Goal: Task Accomplishment & Management: Use online tool/utility

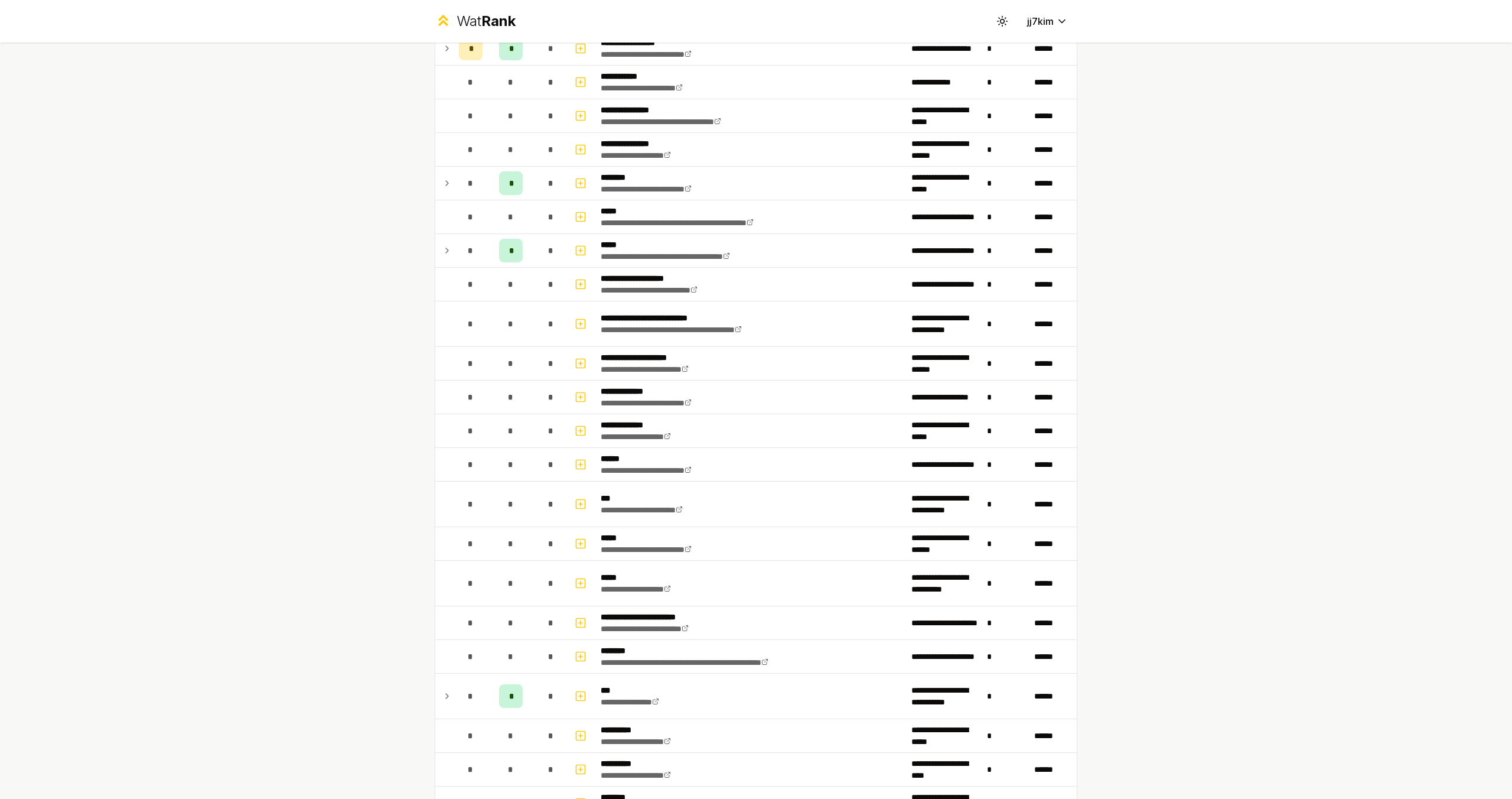
scroll to position [355, 0]
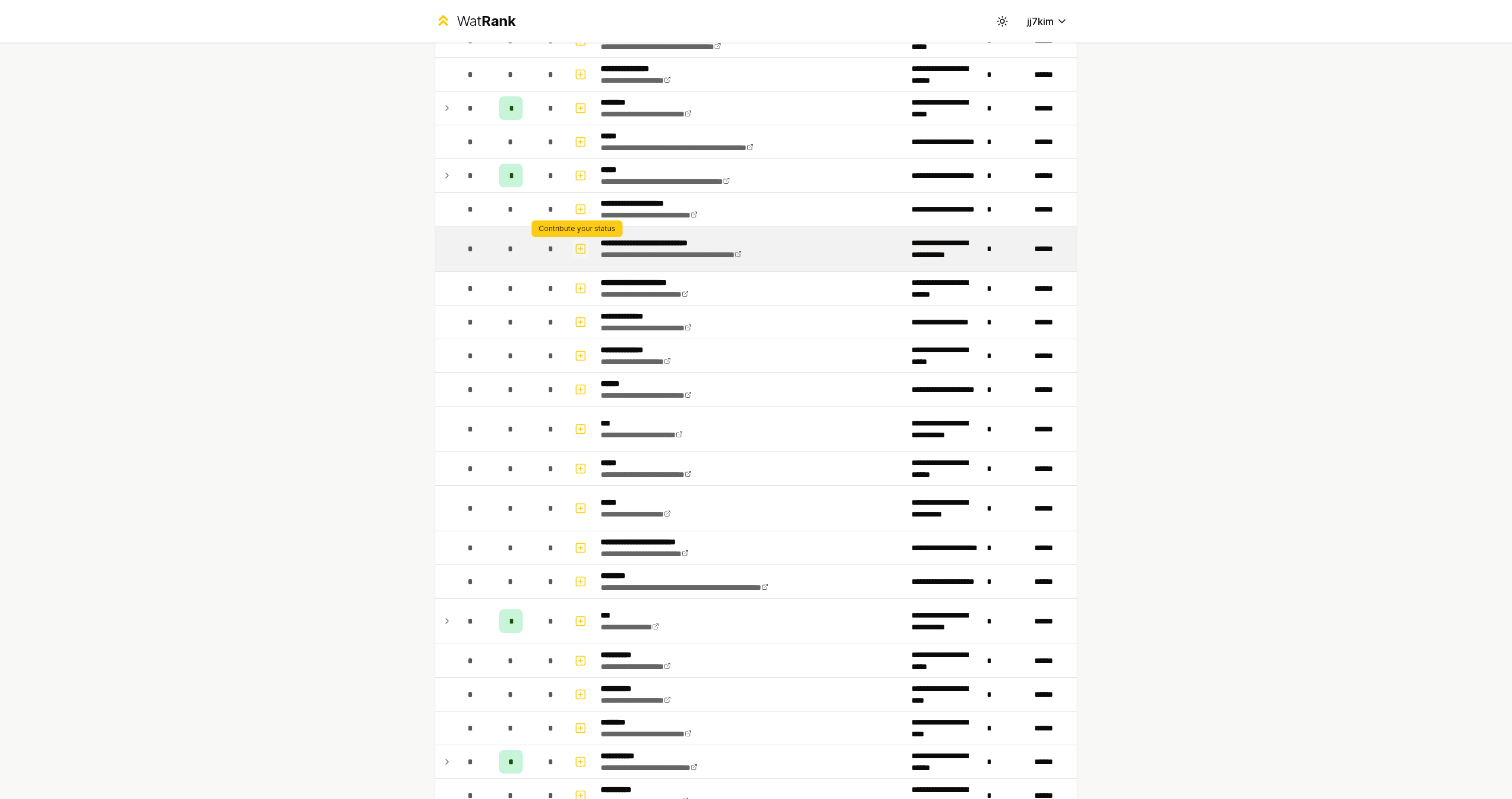
click at [579, 249] on icon "button" at bounding box center [581, 249] width 4 height 0
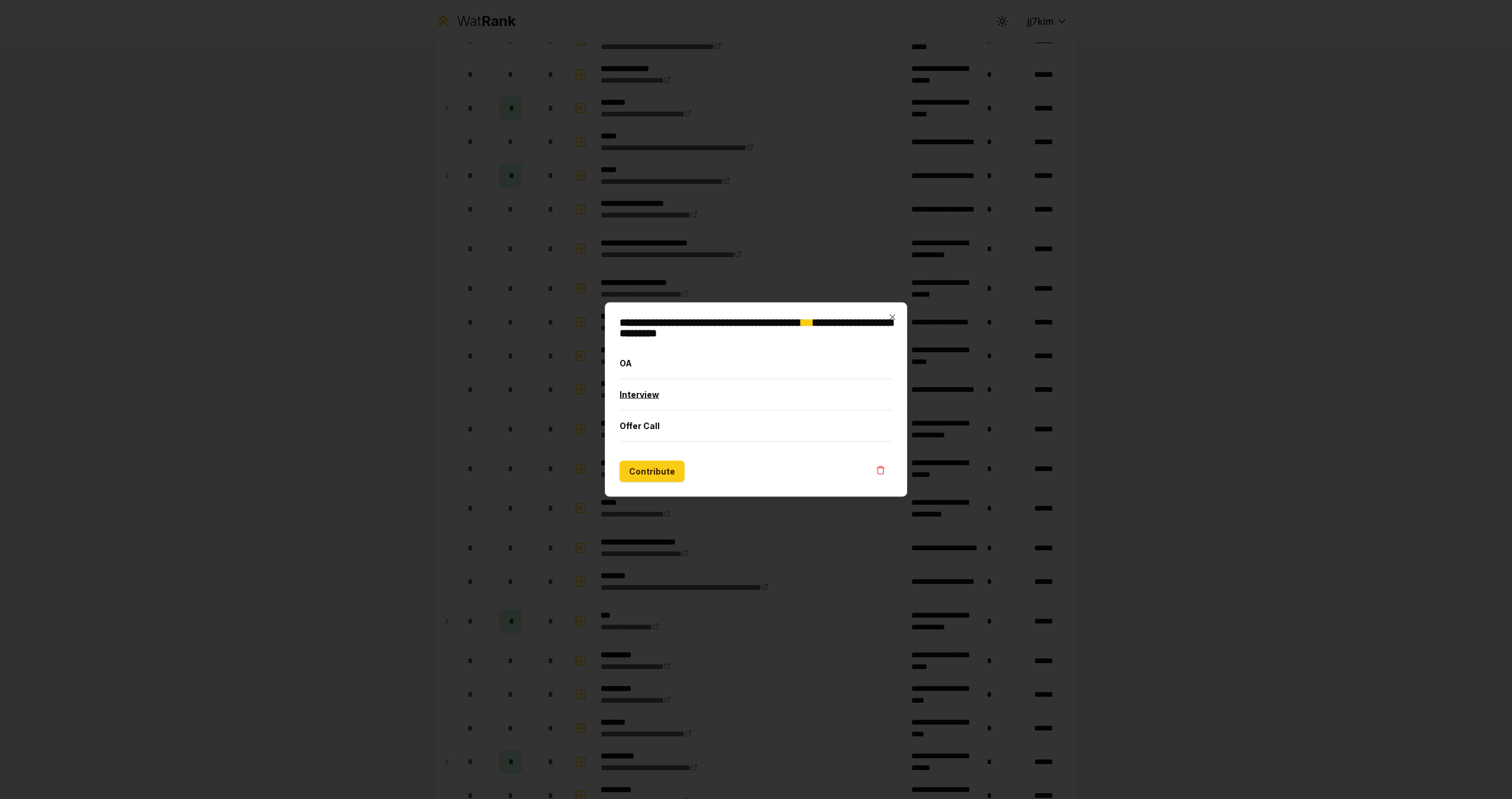
click at [644, 393] on button "Interview" at bounding box center [756, 395] width 273 height 31
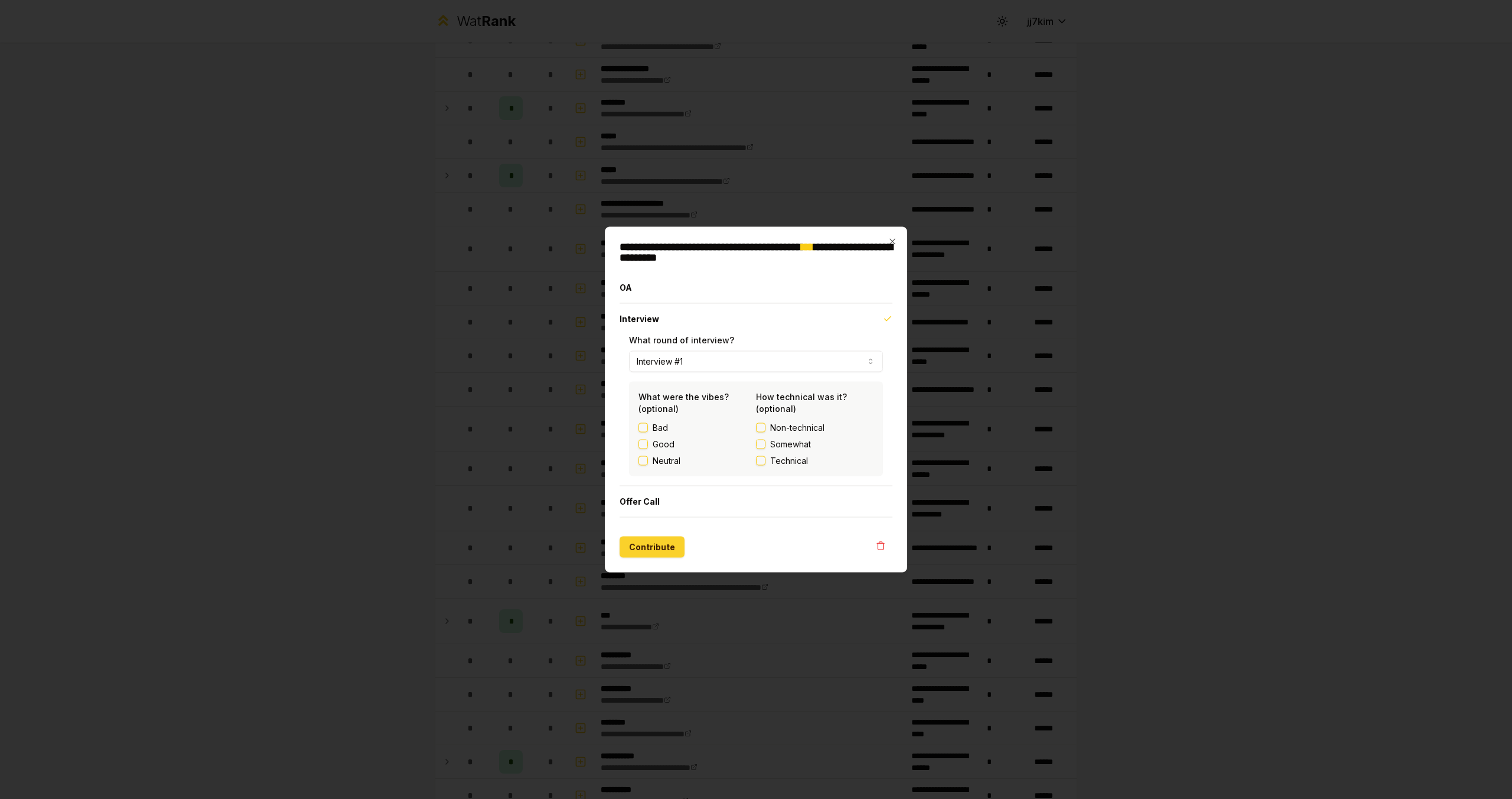
click at [647, 554] on button "Contribute" at bounding box center [652, 547] width 65 height 21
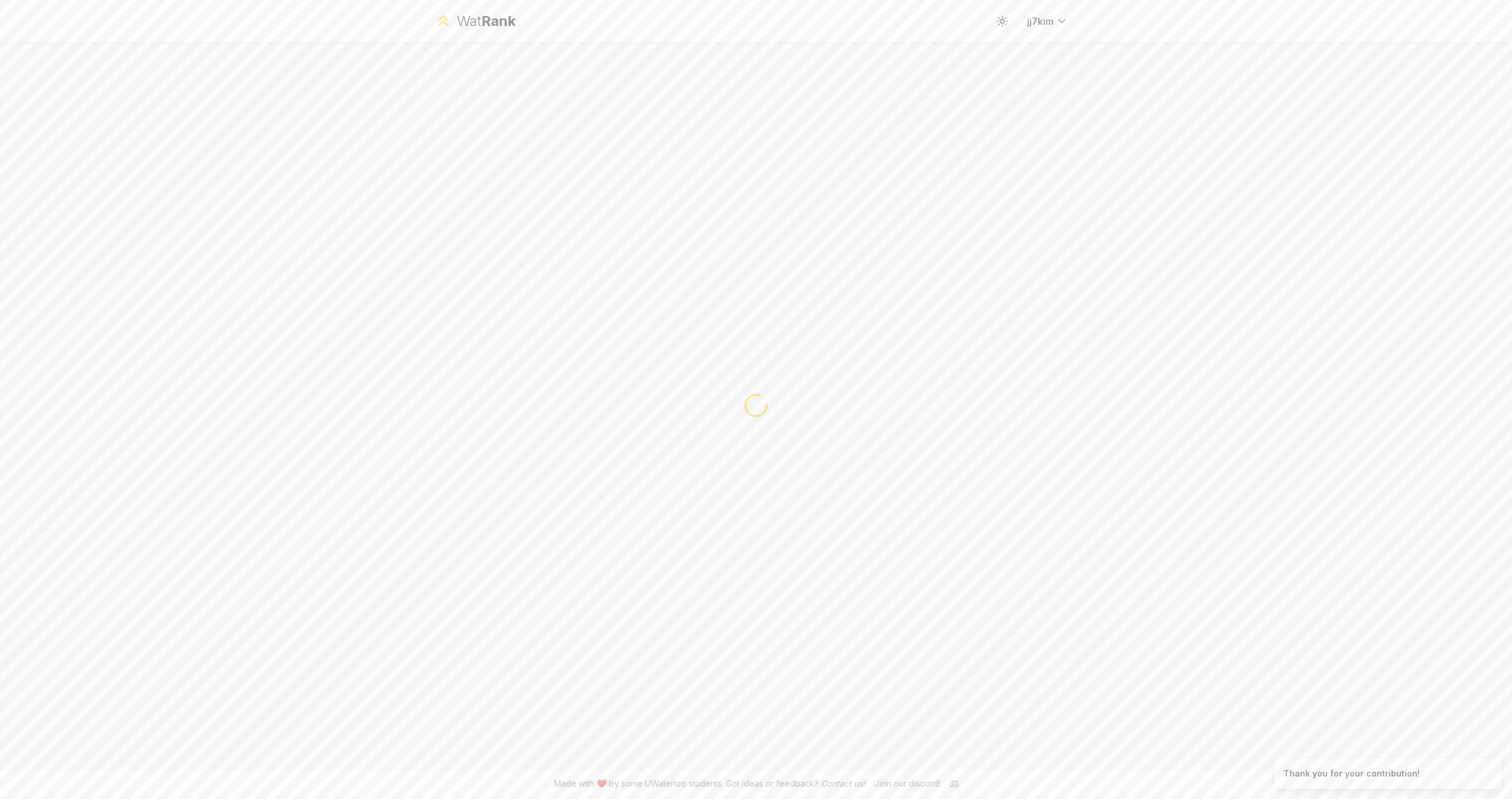
scroll to position [0, 0]
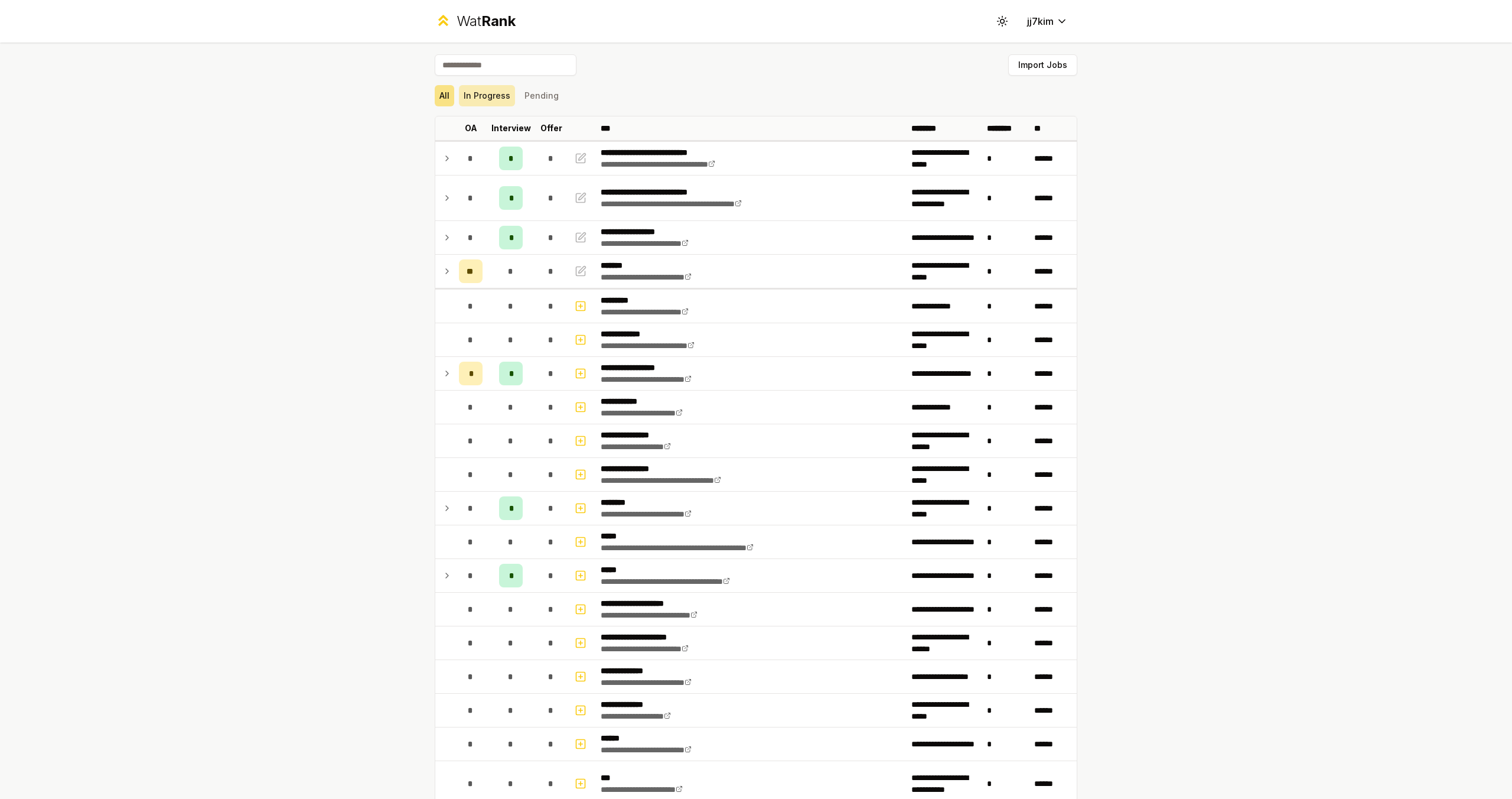
click at [491, 96] on button "In Progress" at bounding box center [486, 96] width 56 height 21
click at [490, 98] on button "In Progress" at bounding box center [486, 96] width 56 height 21
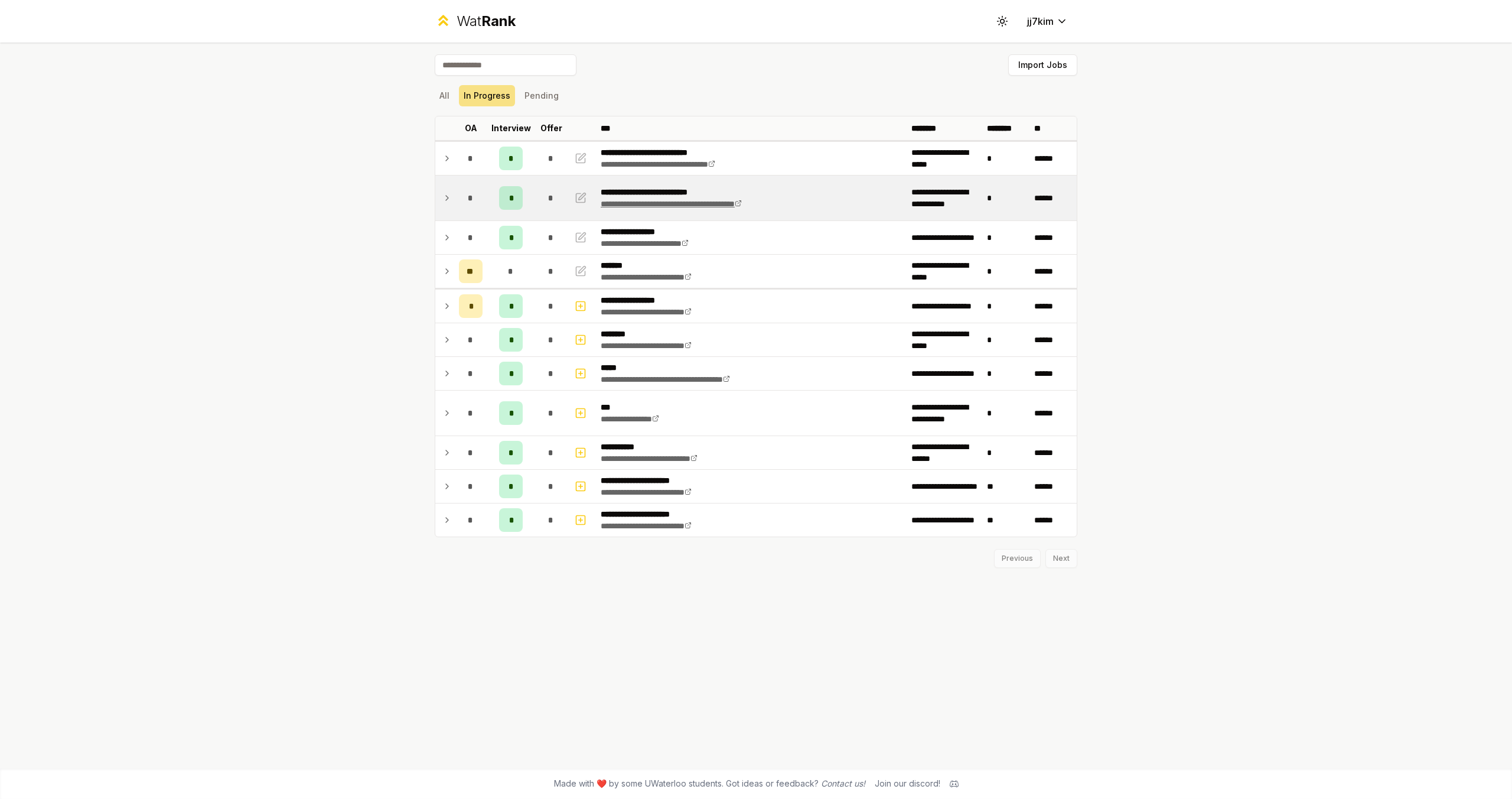
click at [734, 203] on link "**********" at bounding box center [671, 203] width 141 height 8
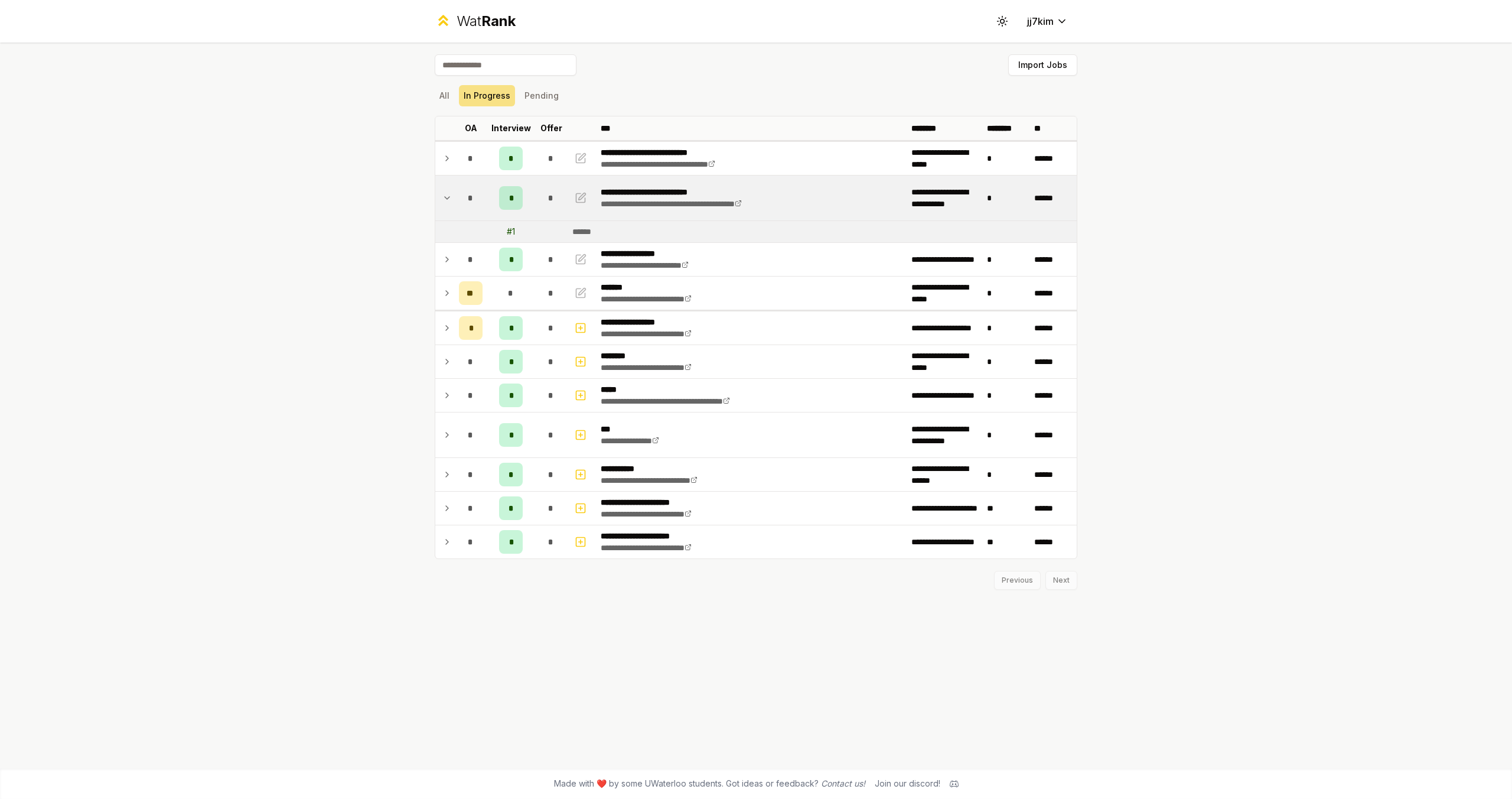
click at [279, 166] on div "**********" at bounding box center [756, 400] width 1512 height 799
click at [443, 197] on icon at bounding box center [447, 198] width 9 height 14
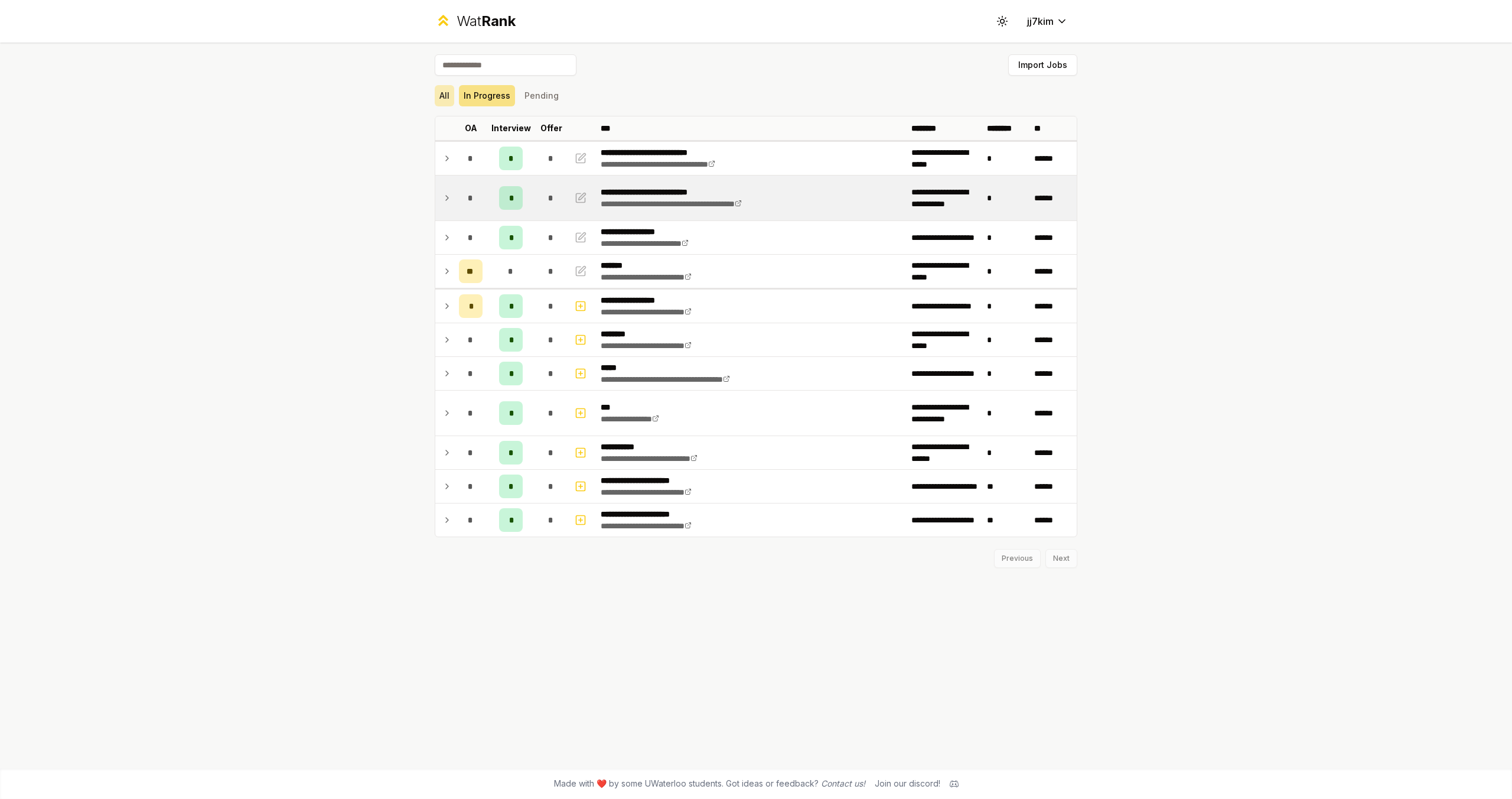
click at [445, 99] on button "All" at bounding box center [445, 96] width 20 height 21
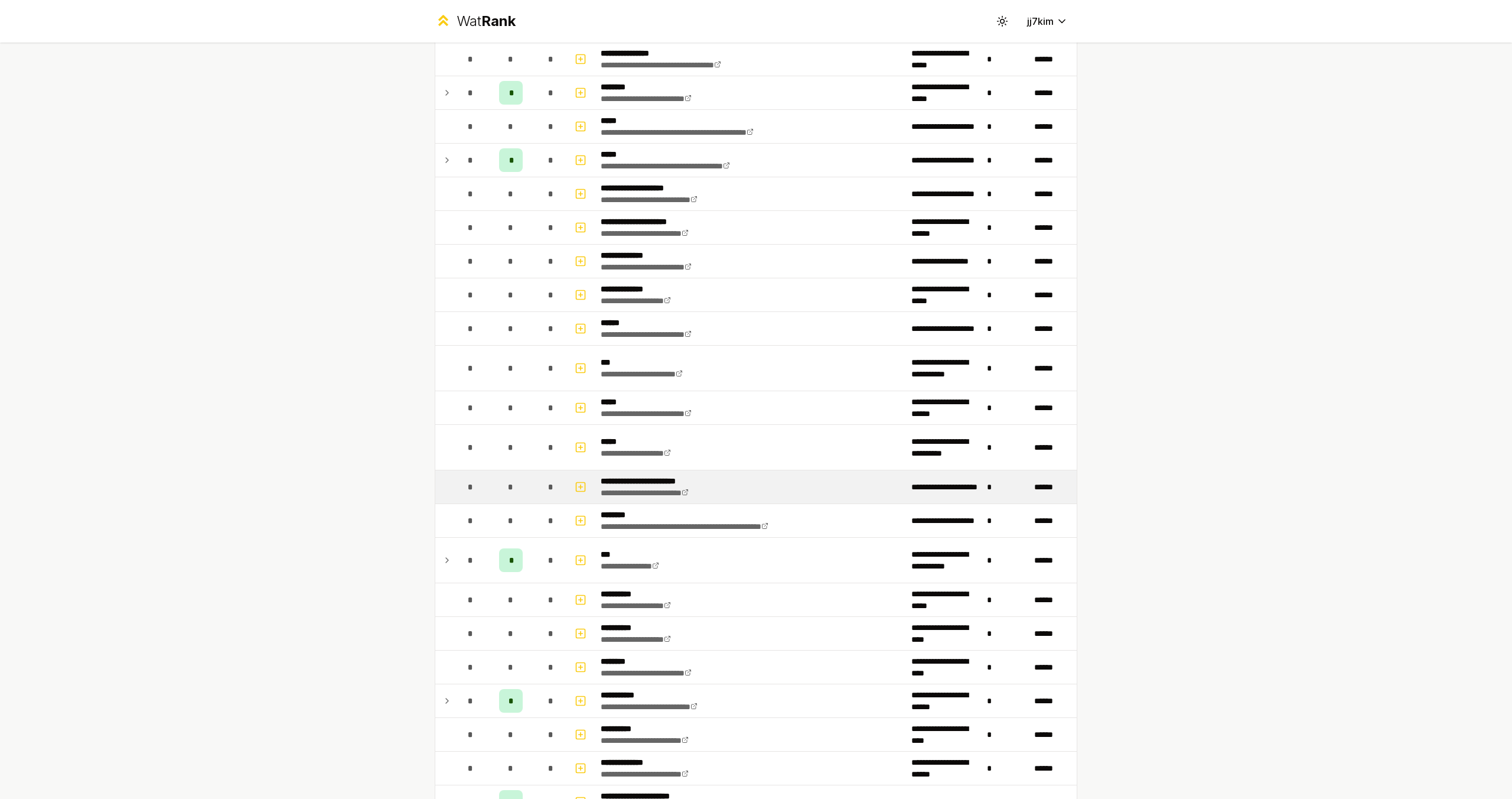
scroll to position [449, 0]
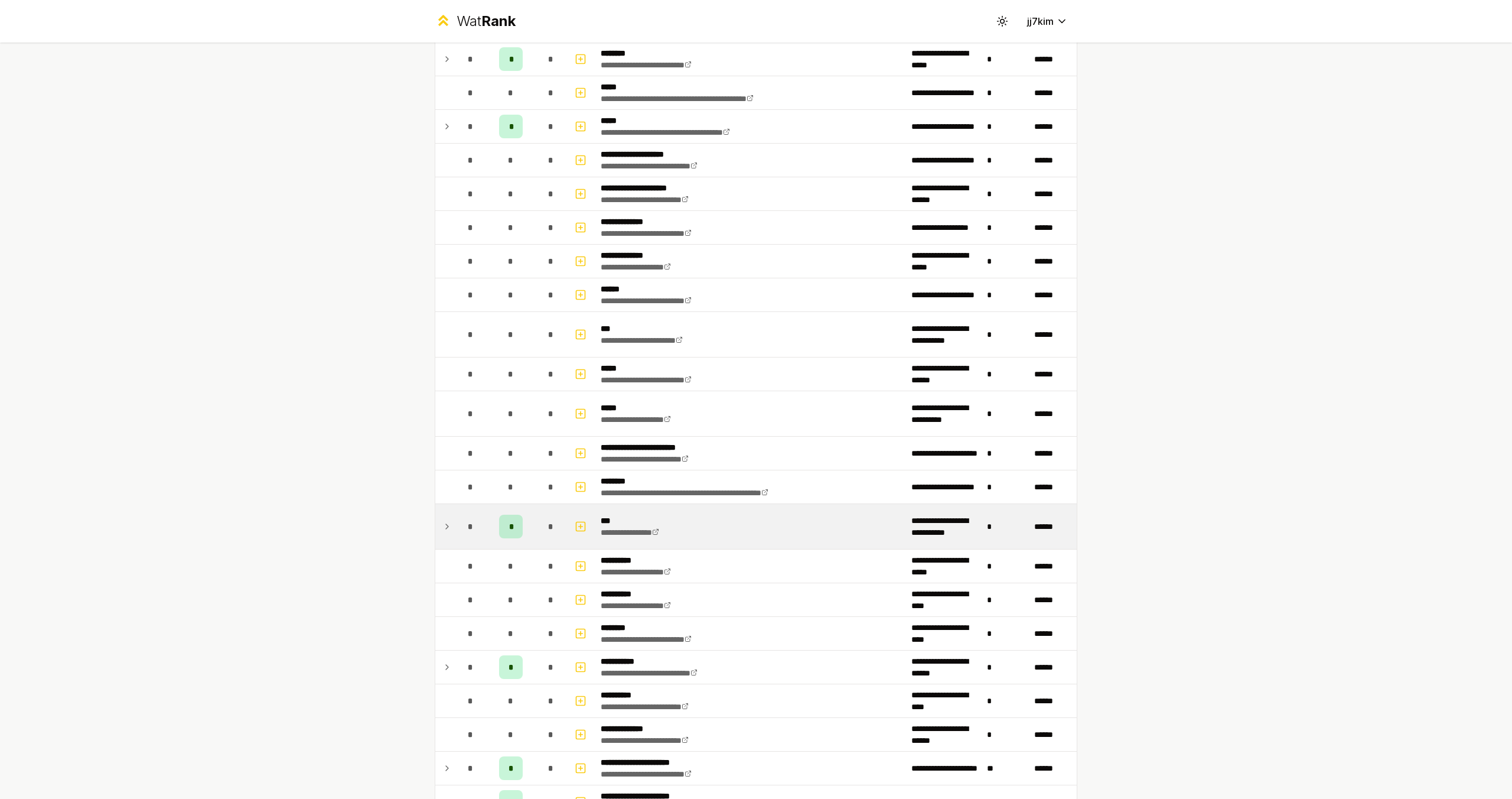
click at [444, 530] on icon at bounding box center [447, 526] width 9 height 14
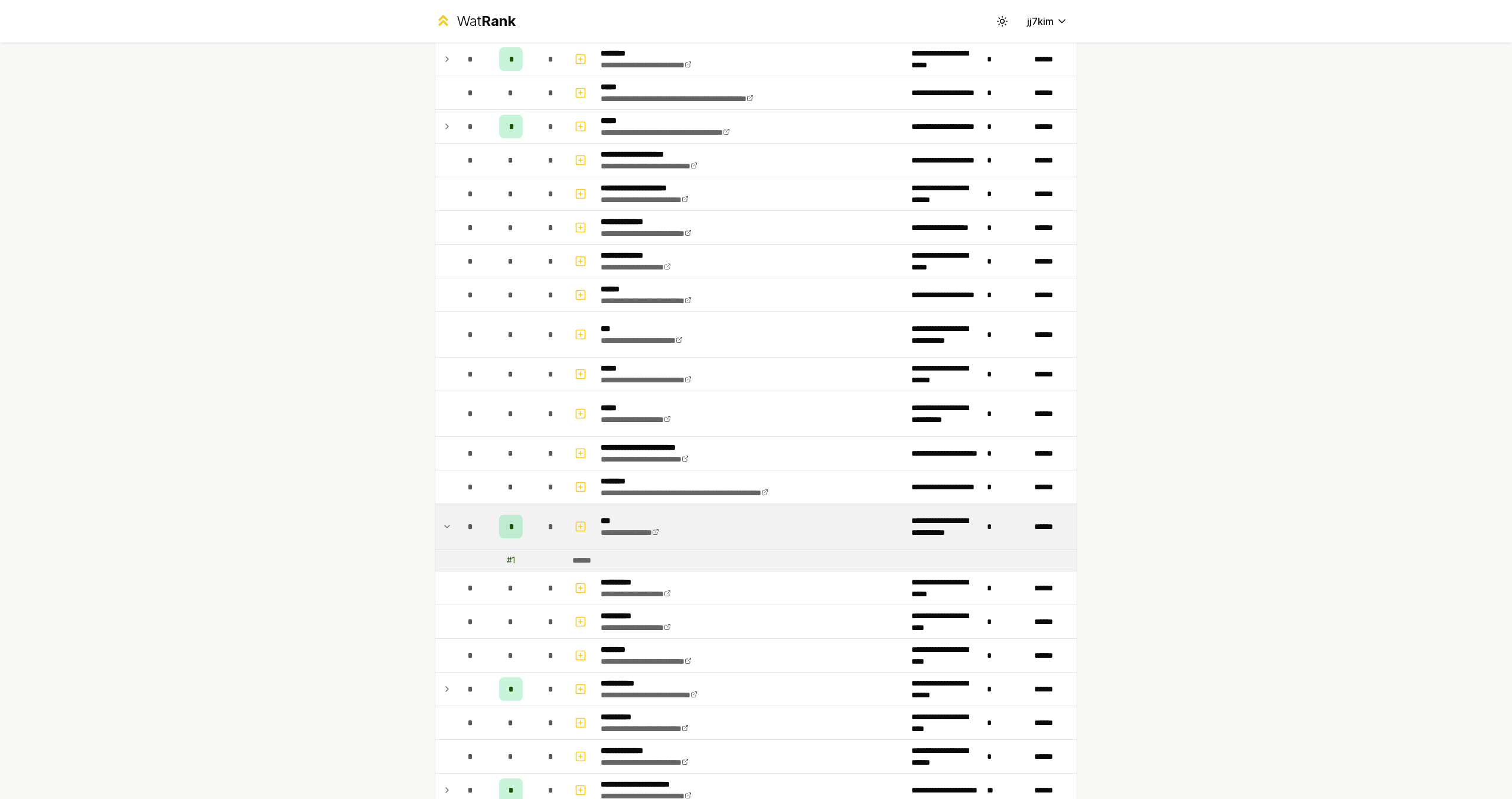
click at [444, 530] on icon at bounding box center [447, 526] width 9 height 14
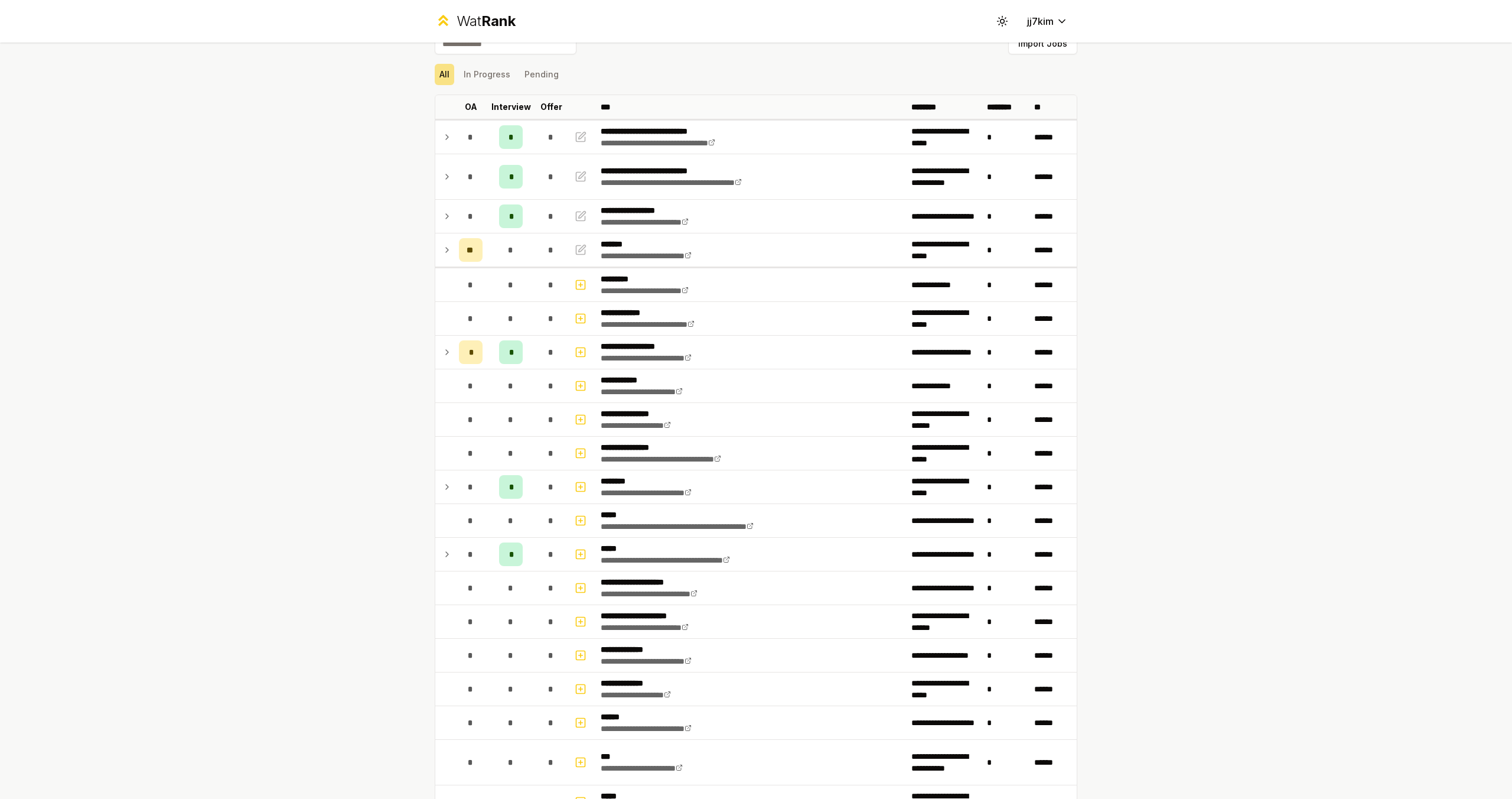
scroll to position [0, 0]
